Goal: Find specific page/section: Find specific page/section

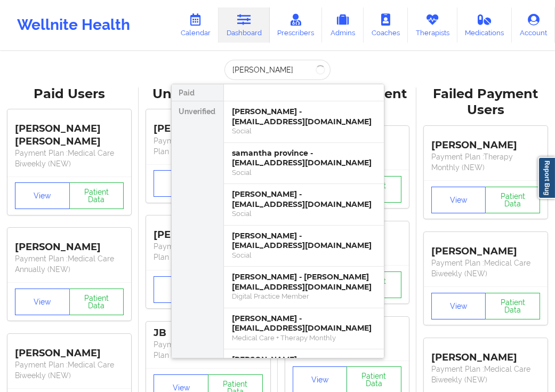
type input "[PERSON_NAME]"
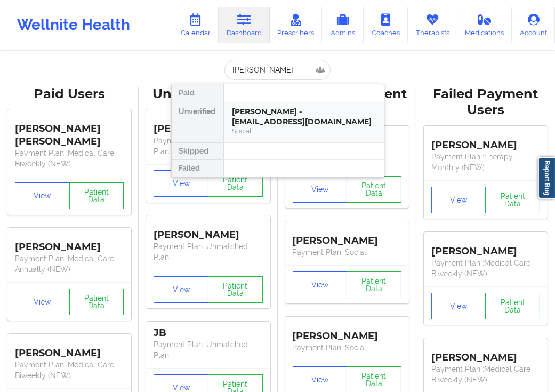
click at [249, 119] on div "[PERSON_NAME] - [EMAIL_ADDRESS][DOMAIN_NAME]" at bounding box center [303, 117] width 143 height 20
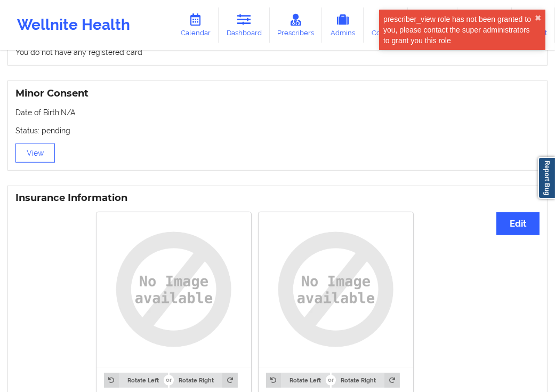
scroll to position [522, 0]
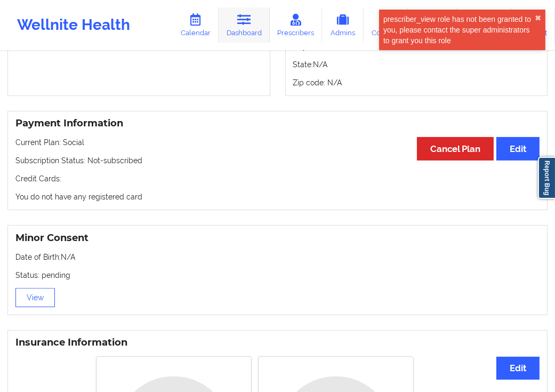
click at [235, 25] on link "Dashboard" at bounding box center [243, 24] width 51 height 35
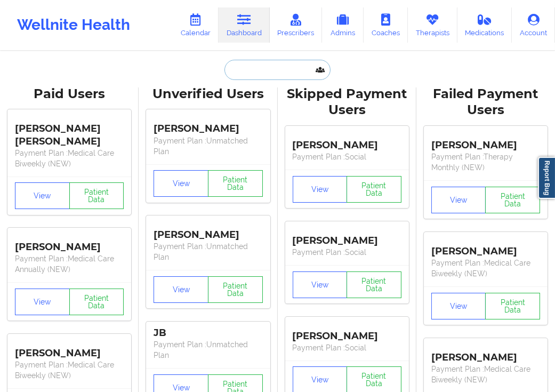
click at [252, 71] on input "text" at bounding box center [276, 70] width 105 height 20
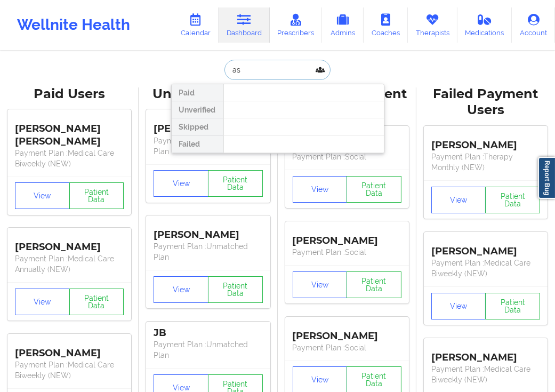
type input "a"
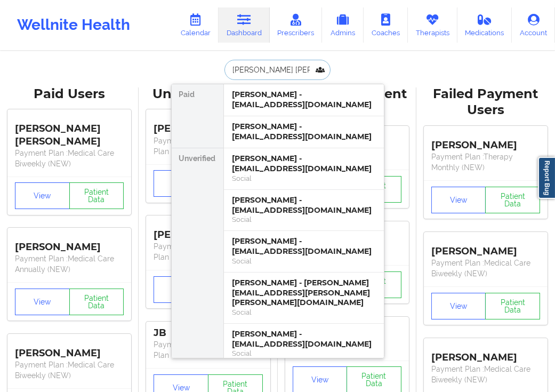
type input "[PERSON_NAME]"
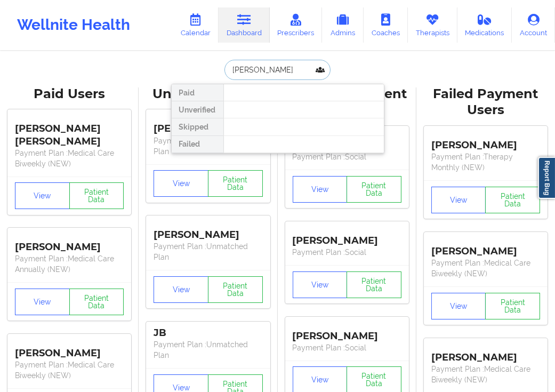
drag, startPoint x: 291, startPoint y: 68, endPoint x: 210, endPoint y: 69, distance: 81.5
click at [210, 69] on div "[PERSON_NAME] Paid Unverified Skipped Failed" at bounding box center [277, 70] width 213 height 20
drag, startPoint x: 255, startPoint y: 70, endPoint x: 209, endPoint y: 72, distance: 45.4
click at [209, 72] on div "[PERSON_NAME] Paid Unverified Skipped Failed" at bounding box center [277, 70] width 213 height 20
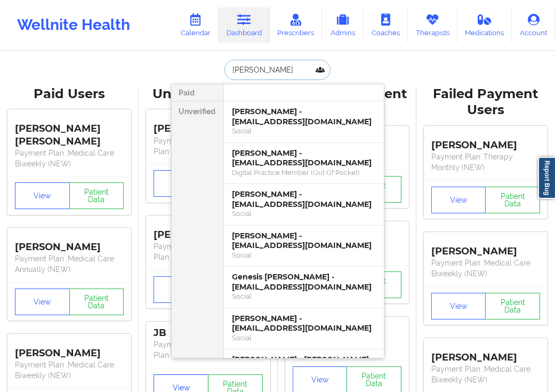
type input "[PERSON_NAME]"
drag, startPoint x: 265, startPoint y: 70, endPoint x: 194, endPoint y: 82, distance: 71.9
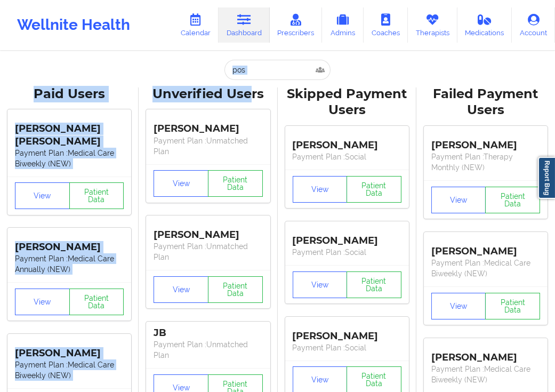
drag, startPoint x: 253, startPoint y: 80, endPoint x: 202, endPoint y: 76, distance: 50.8
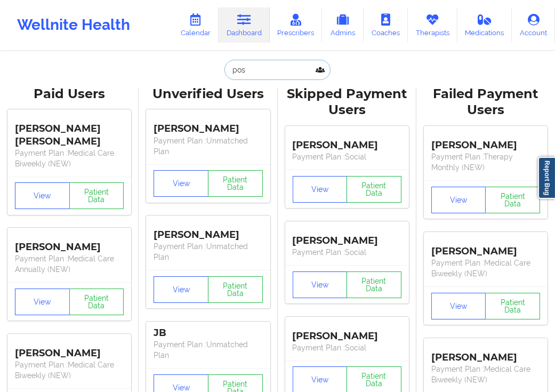
click at [257, 70] on input "pos" at bounding box center [276, 70] width 105 height 20
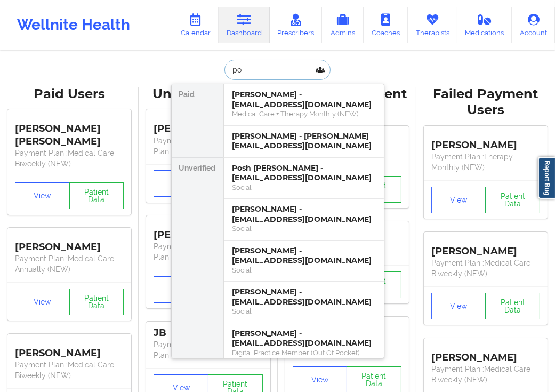
type input "p"
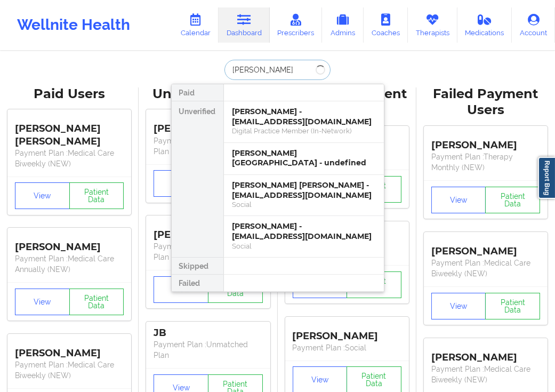
type input "[PERSON_NAME]"
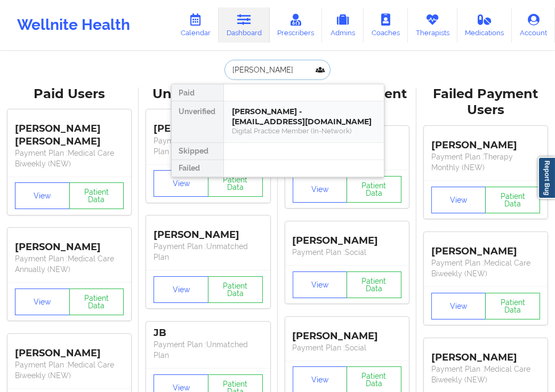
click at [256, 109] on div "[PERSON_NAME] - [EMAIL_ADDRESS][DOMAIN_NAME]" at bounding box center [303, 117] width 143 height 20
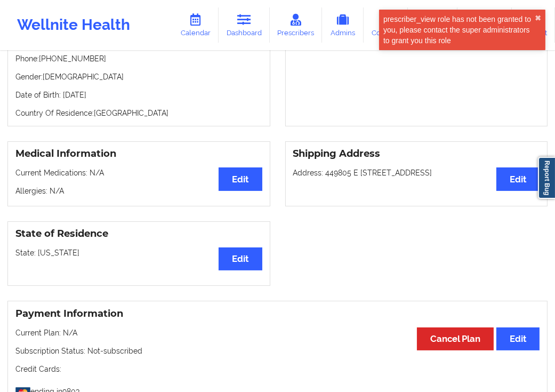
scroll to position [59, 0]
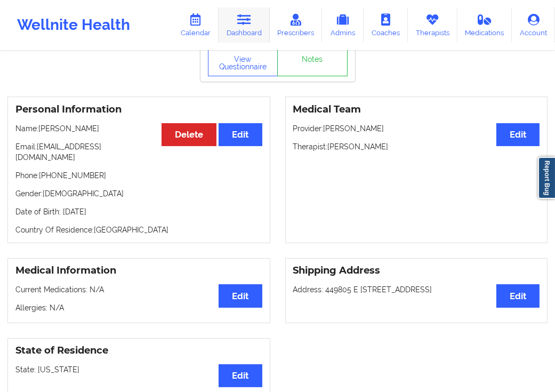
click at [249, 17] on icon at bounding box center [244, 20] width 14 height 12
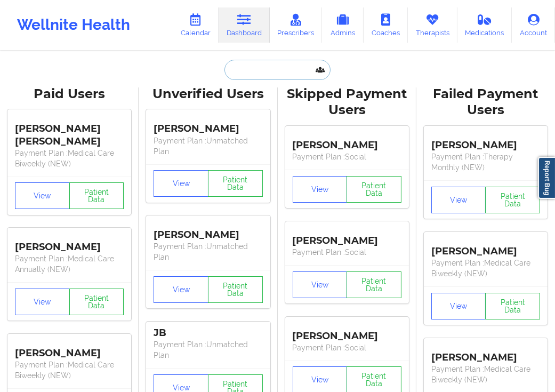
click at [259, 68] on input "text" at bounding box center [276, 70] width 105 height 20
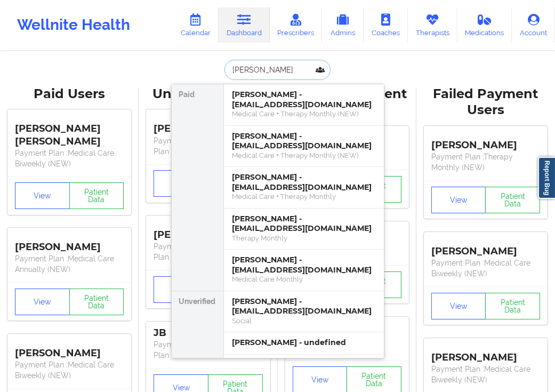
type input "[PERSON_NAME] MC"
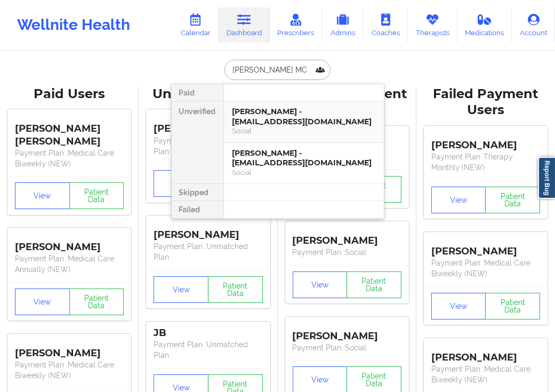
click at [284, 129] on div "Social" at bounding box center [303, 130] width 143 height 9
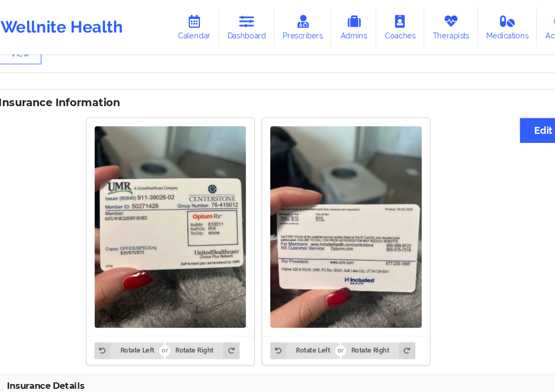
scroll to position [742, 0]
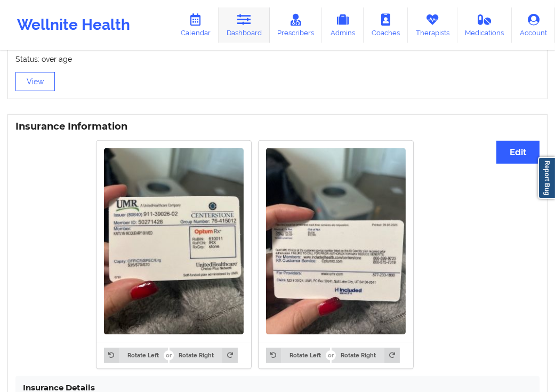
click at [248, 27] on link "Dashboard" at bounding box center [243, 24] width 51 height 35
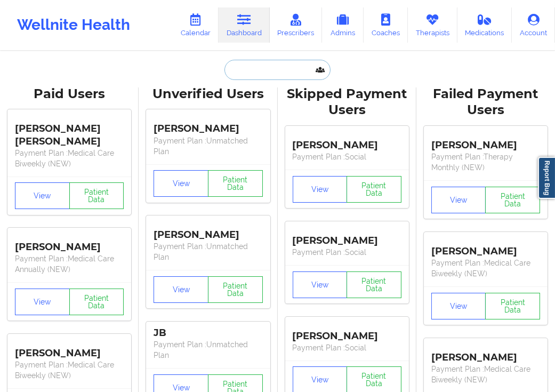
click at [267, 70] on input "text" at bounding box center [276, 70] width 105 height 20
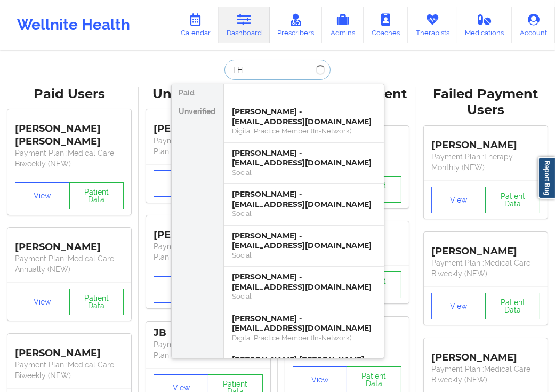
type input "T"
type input "SINDI"
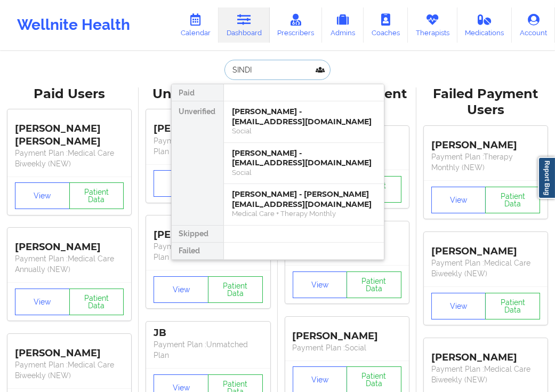
drag, startPoint x: 255, startPoint y: 74, endPoint x: 223, endPoint y: 72, distance: 32.0
click at [224, 72] on input "SINDI" at bounding box center [276, 70] width 105 height 20
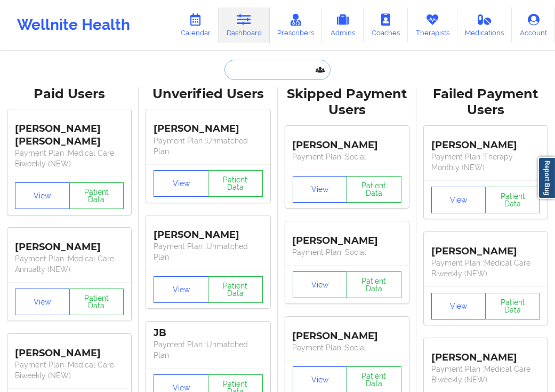
type input "S"
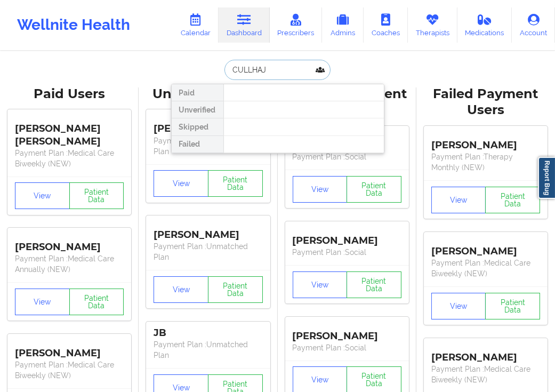
type input "CULLHAJ"
